Goal: Answer question/provide support: Answer question/provide support

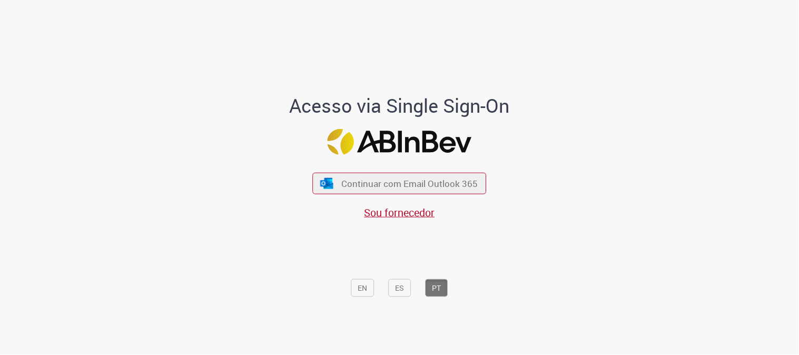
click at [375, 172] on div "Continuar com Email Outlook 365 Sou fornecedor" at bounding box center [400, 191] width 174 height 58
click at [380, 179] on span "Continuar com Email Outlook 365" at bounding box center [409, 184] width 139 height 12
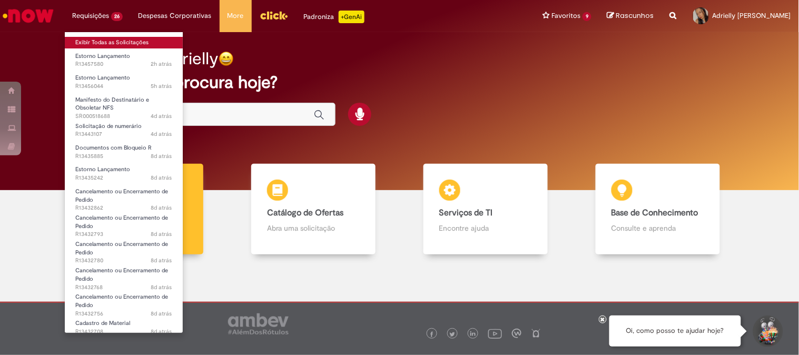
click at [143, 40] on link "Exibir Todas as Solicitações" at bounding box center [124, 43] width 118 height 12
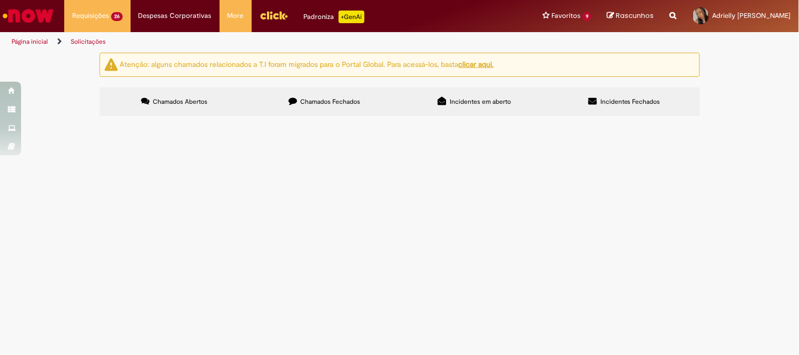
scroll to position [435, 0]
click at [0, 0] on link "2" at bounding box center [0, 0] width 0 height 0
click at [0, 0] on input "Pesquisar" at bounding box center [0, 0] width 0 height 0
type input "*********"
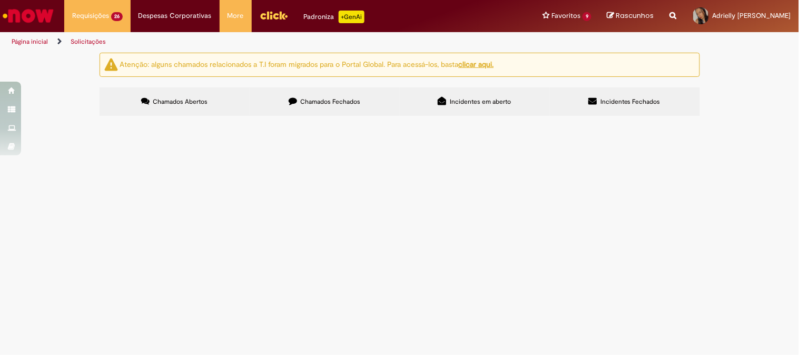
click at [0, 0] on button "Pesquisar" at bounding box center [0, 0] width 0 height 0
click at [0, 0] on span "Boa tarde, por gentileza, desbloquear o pagamento." at bounding box center [0, 0] width 0 height 0
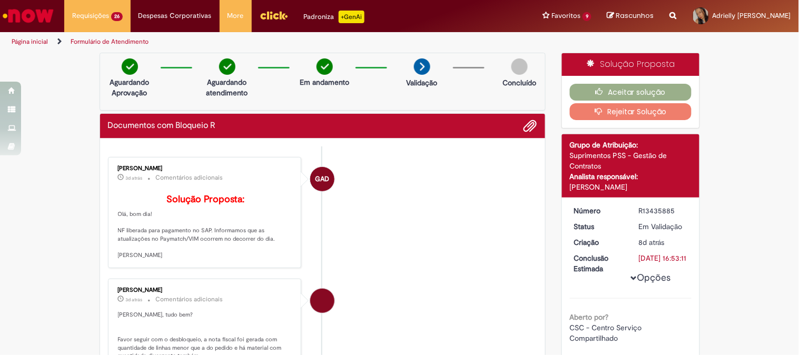
click at [611, 115] on button "Rejeitar Solução" at bounding box center [631, 111] width 122 height 17
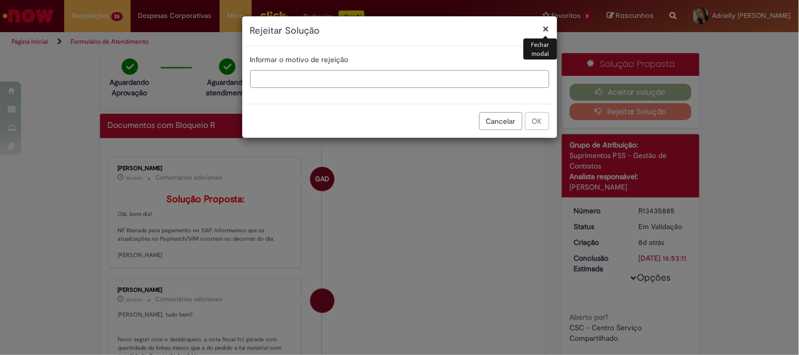
click at [380, 82] on input "text" at bounding box center [399, 79] width 299 height 18
type input "**********"
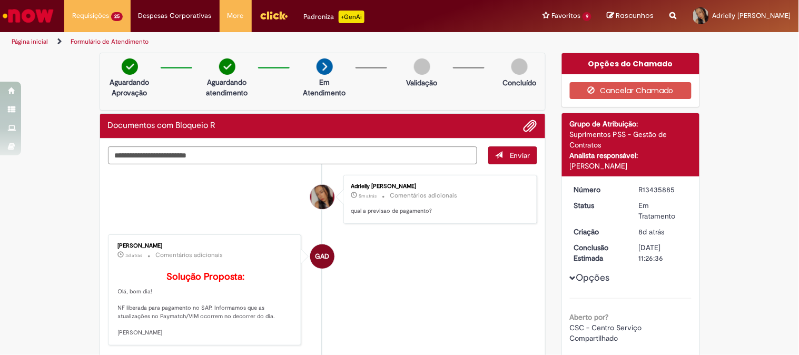
click at [503, 280] on li "GAD Gabriela Alves De Souza 3d atrás 3 dias atrás Comentários adicionais Soluçã…" at bounding box center [323, 289] width 430 height 111
click at [28, 3] on link "Ir para a Homepage" at bounding box center [28, 16] width 56 height 32
